Goal: Task Accomplishment & Management: Use online tool/utility

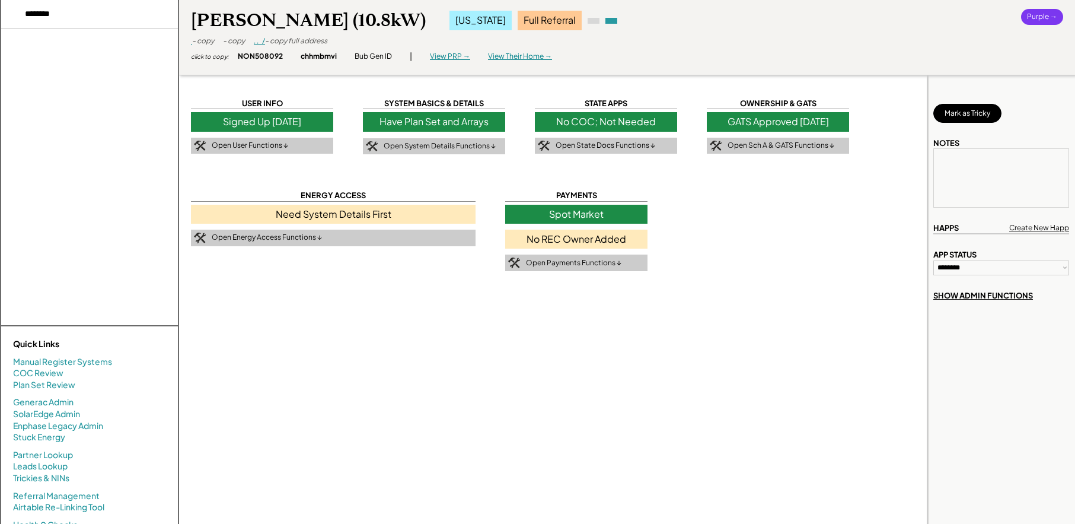
select select "**********"
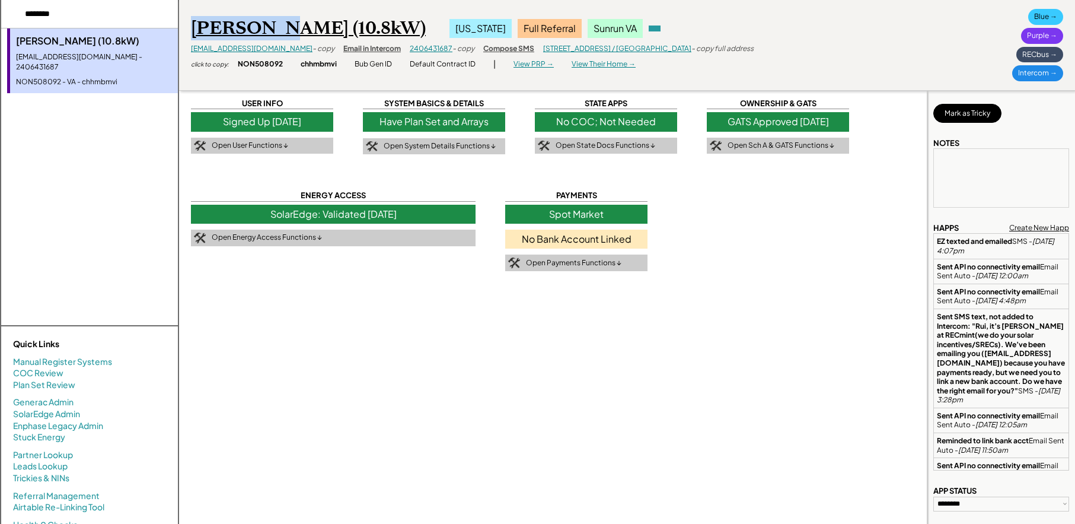
drag, startPoint x: 183, startPoint y: 33, endPoint x: 266, endPoint y: 33, distance: 83.0
click at [266, 33] on div "Rui d Lin (10.8kW) Virginia Full Referral Sunrun VA ruidlin@yahoo.com - copy Em…" at bounding box center [627, 45] width 896 height 91
copy div "Rui d Lin"
click at [780, 118] on div "GATS Approved 4/12/24" at bounding box center [778, 121] width 142 height 19
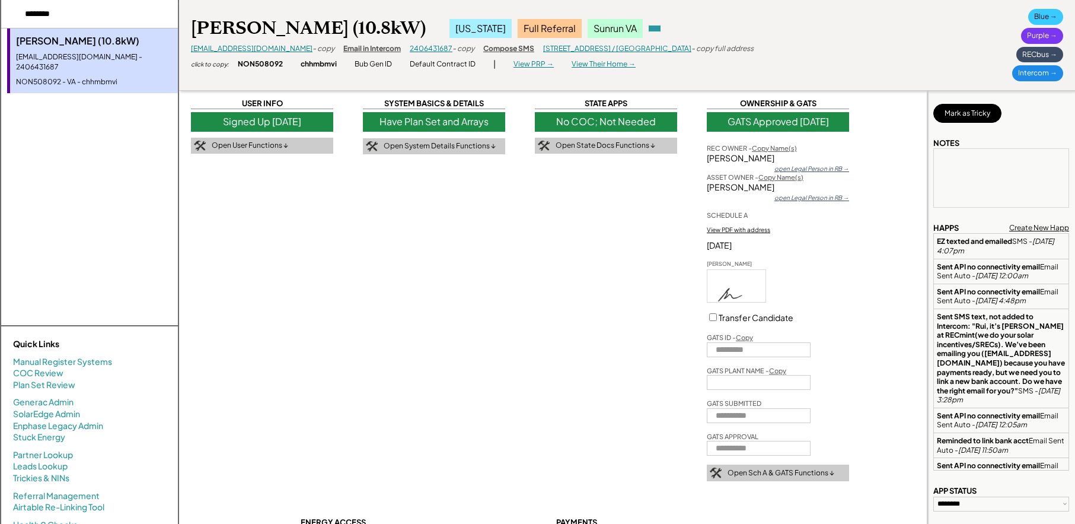
click at [816, 169] on div "open Legal Person in RB →" at bounding box center [811, 168] width 75 height 8
